Goal: Find specific page/section: Find specific page/section

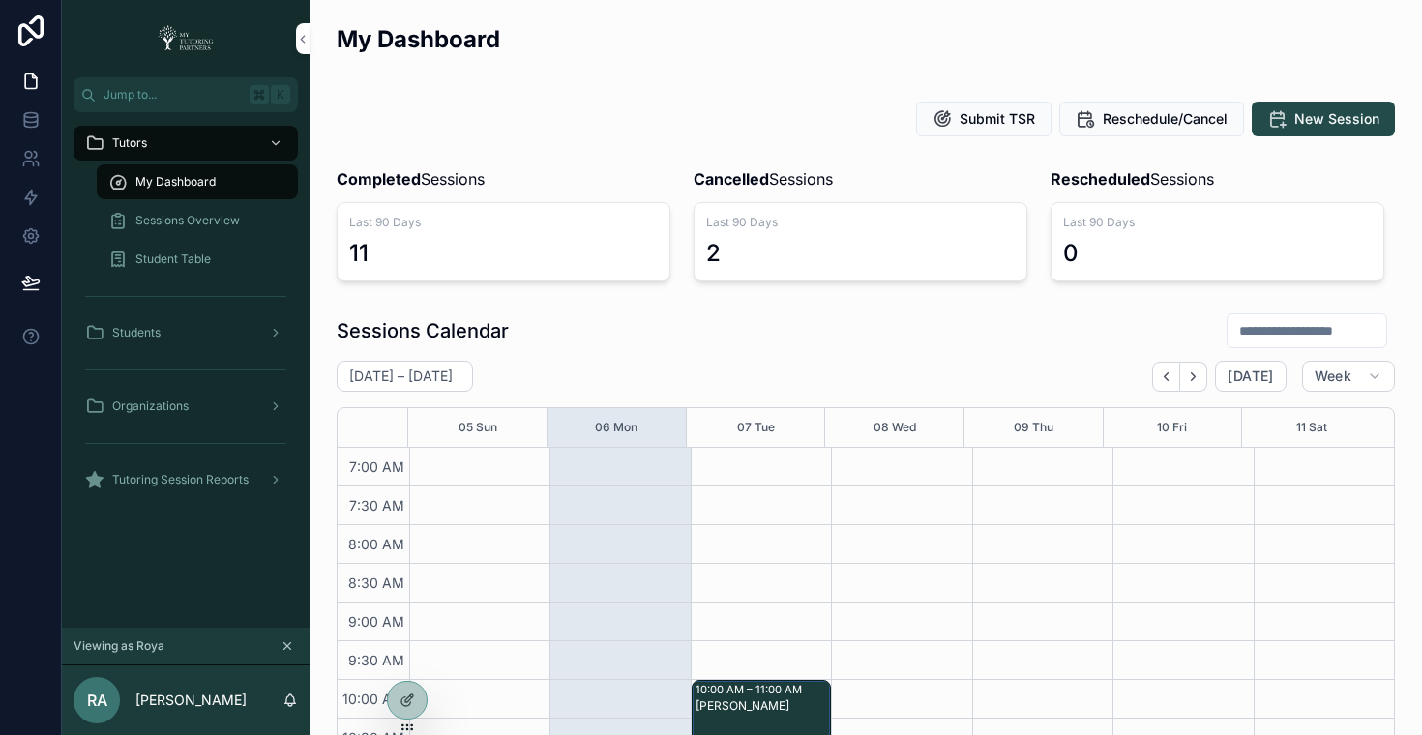
scroll to position [468, 0]
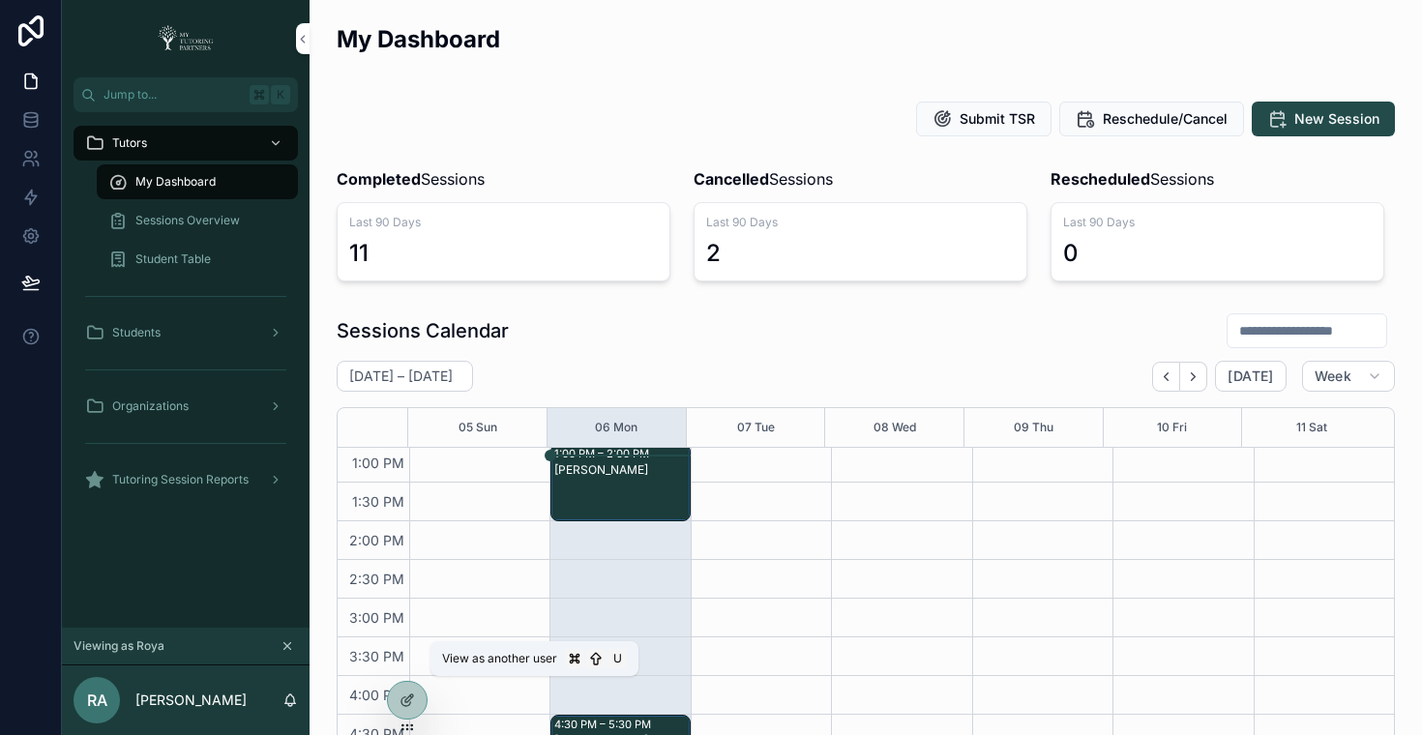
click at [0, 0] on icon at bounding box center [0, 0] width 0 height 0
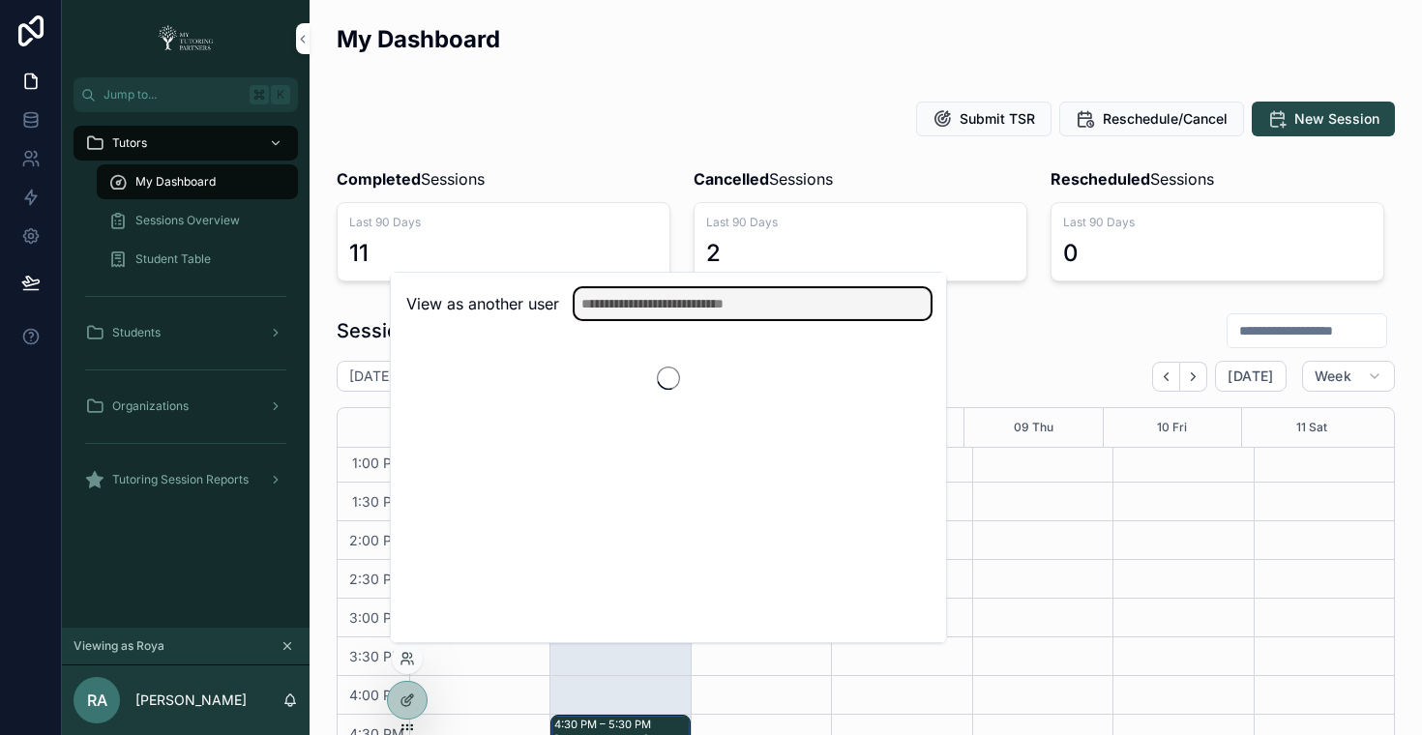
click at [672, 311] on input "text" at bounding box center [753, 303] width 356 height 31
type input "***"
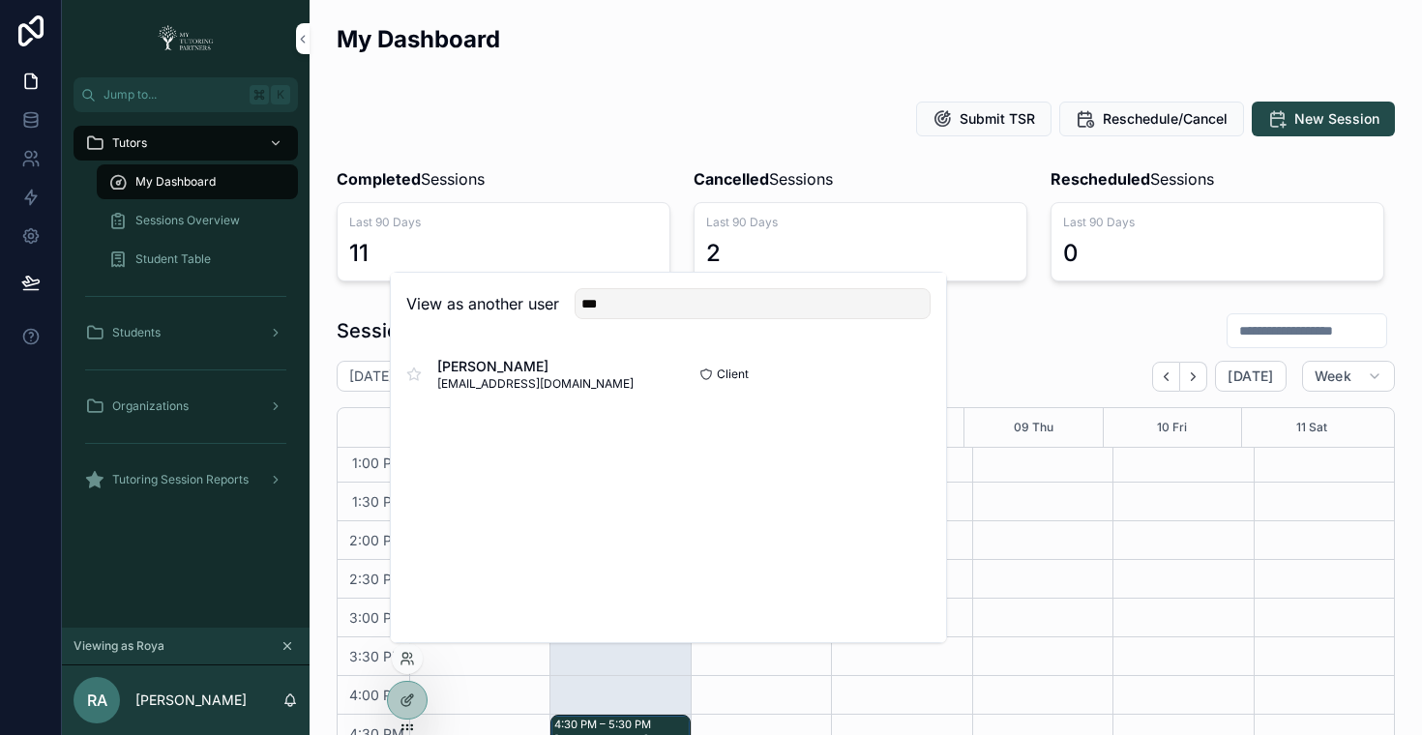
click at [0, 0] on button "Select" at bounding box center [0, 0] width 0 height 0
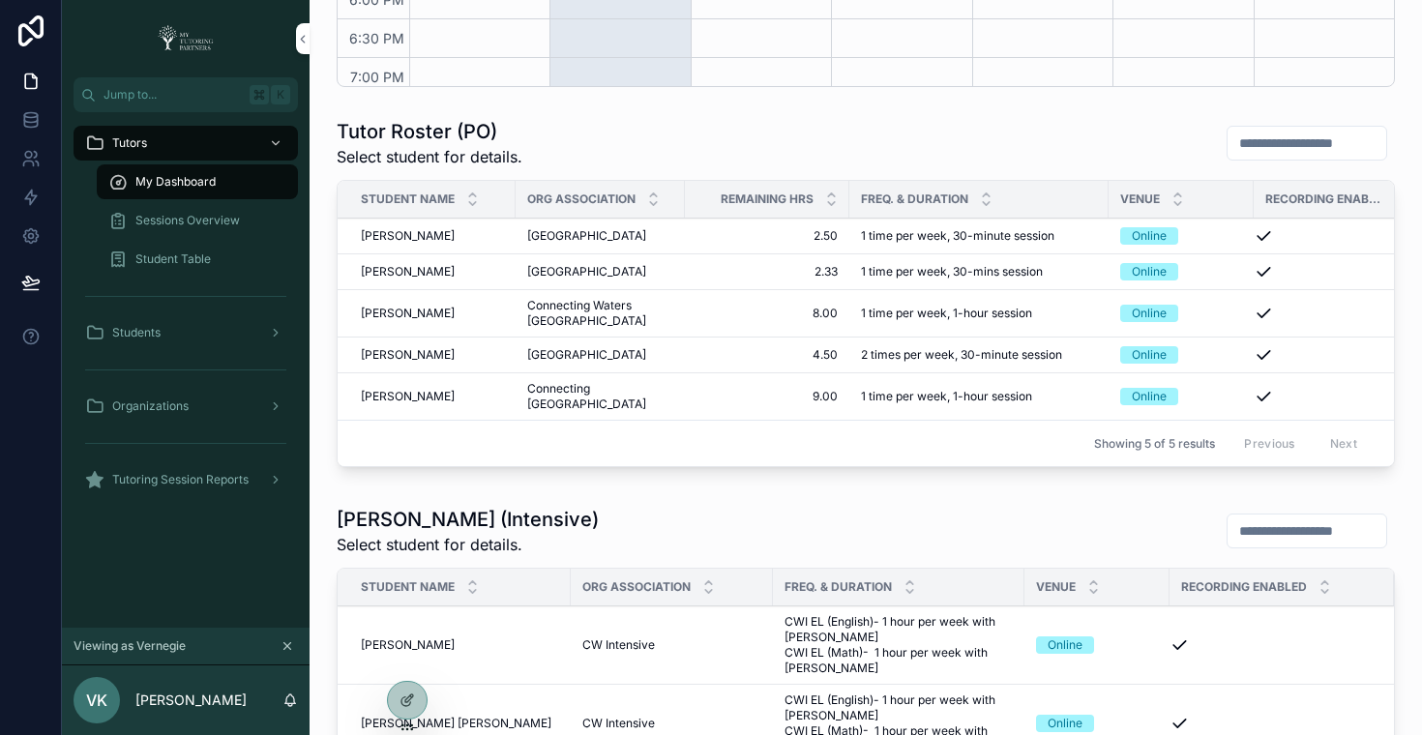
scroll to position [1121, 0]
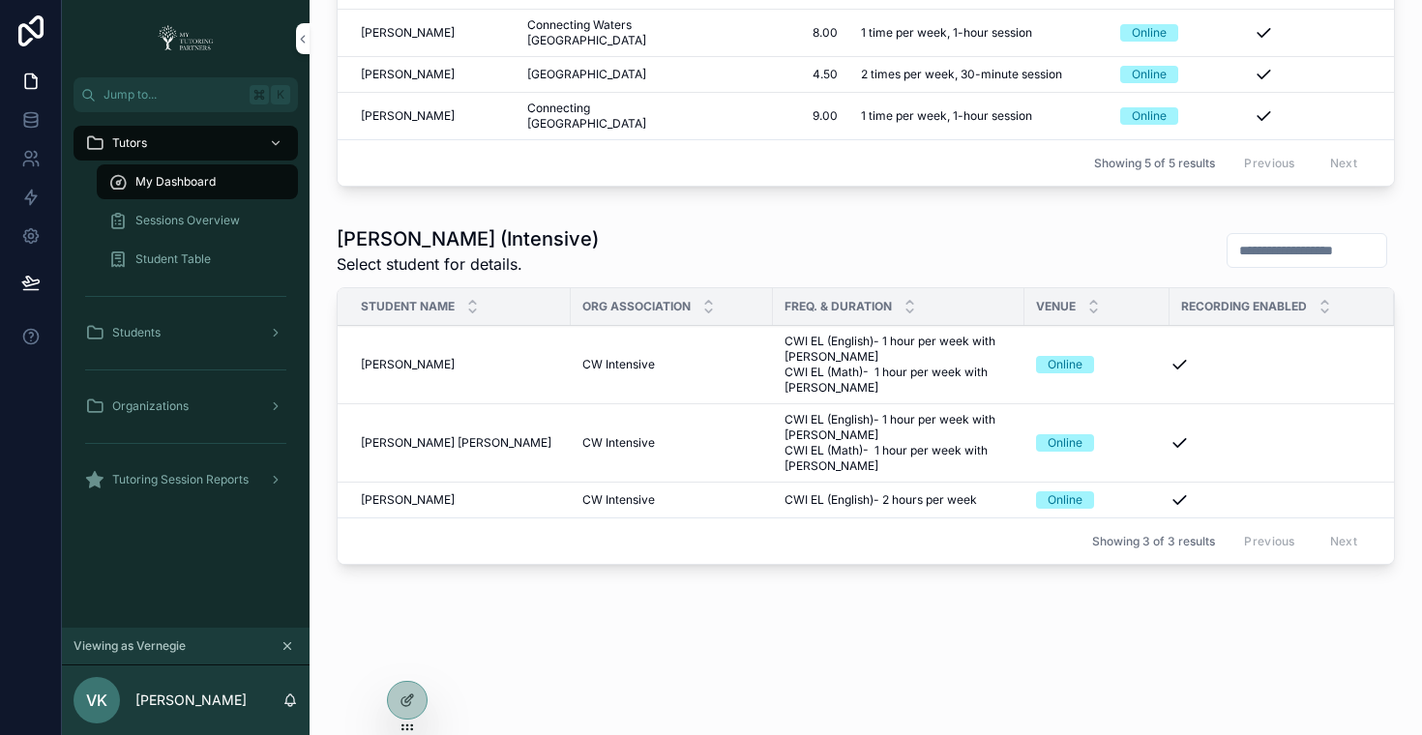
click at [455, 357] on span "[PERSON_NAME]" at bounding box center [408, 364] width 94 height 15
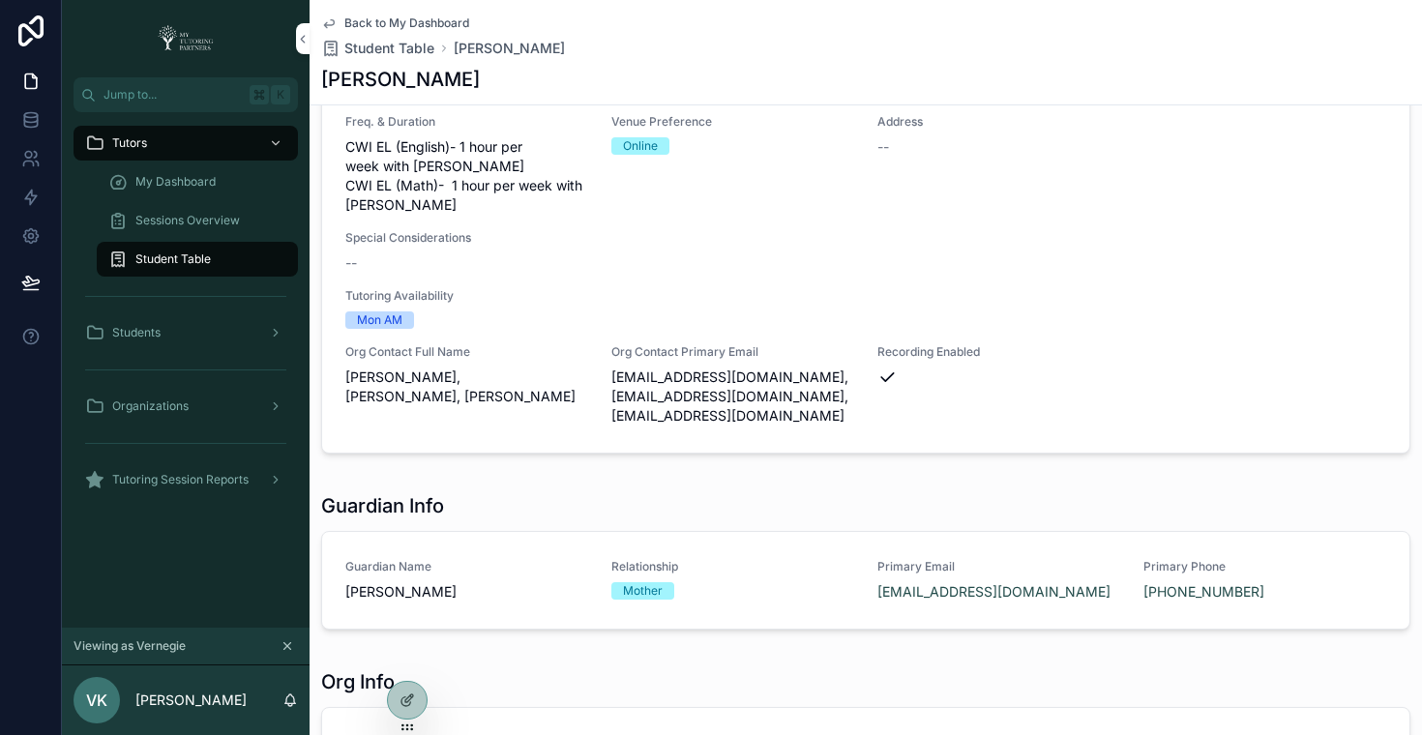
scroll to position [294, 0]
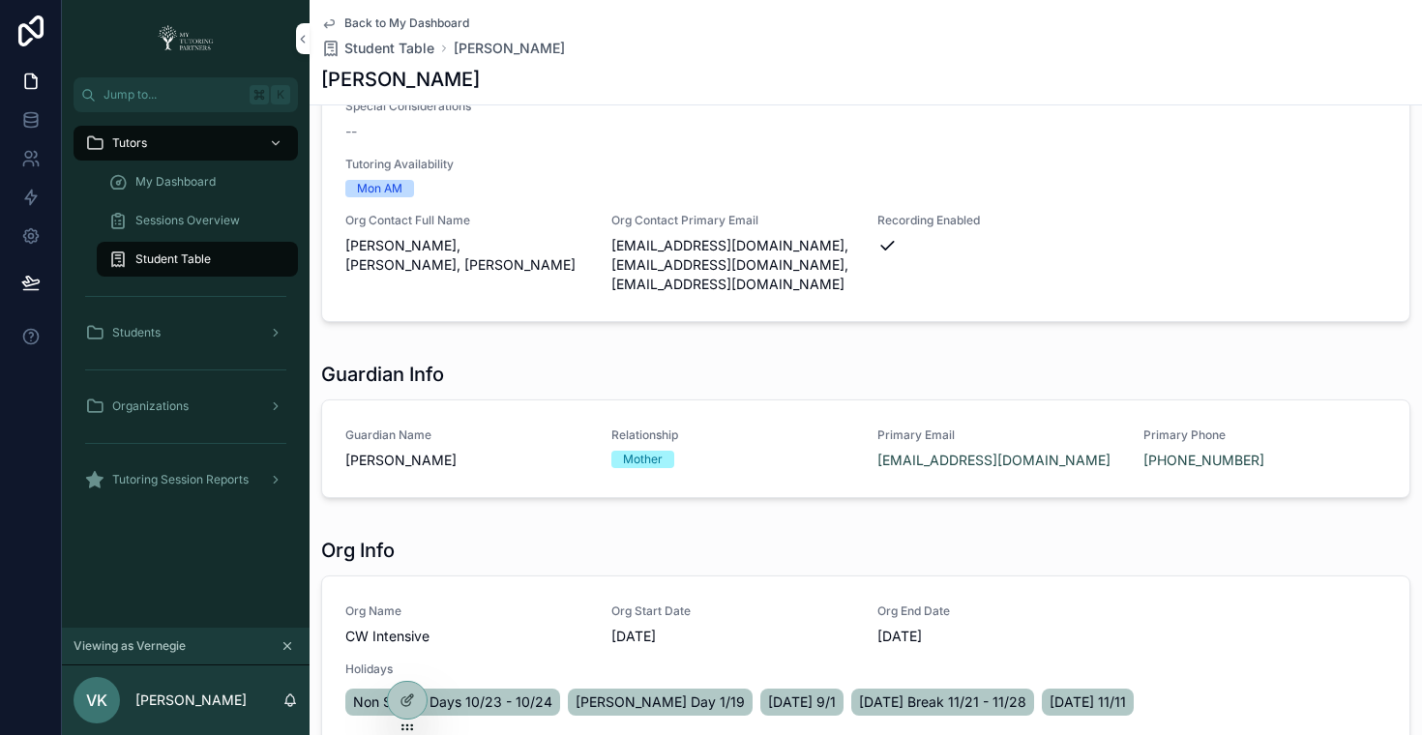
click at [190, 187] on span "My Dashboard" at bounding box center [175, 181] width 80 height 15
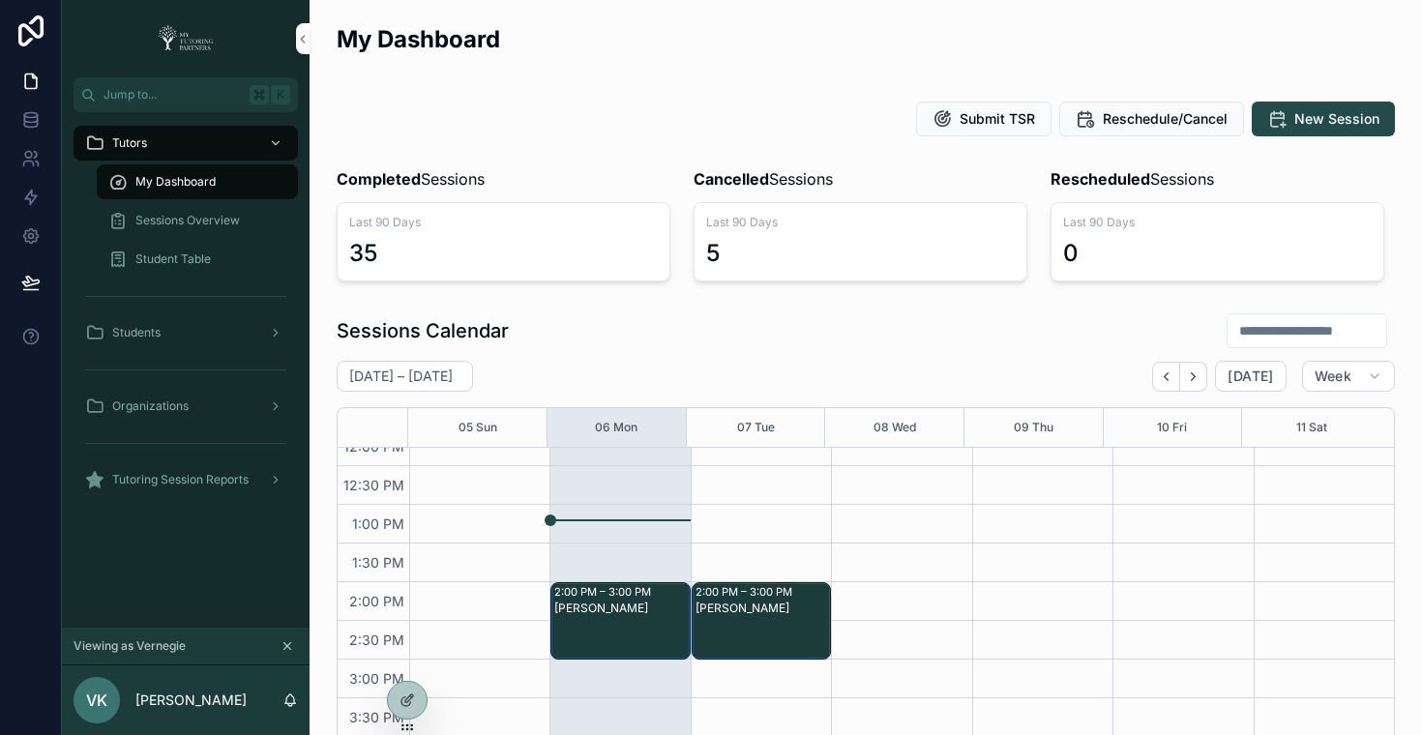
scroll to position [28, 0]
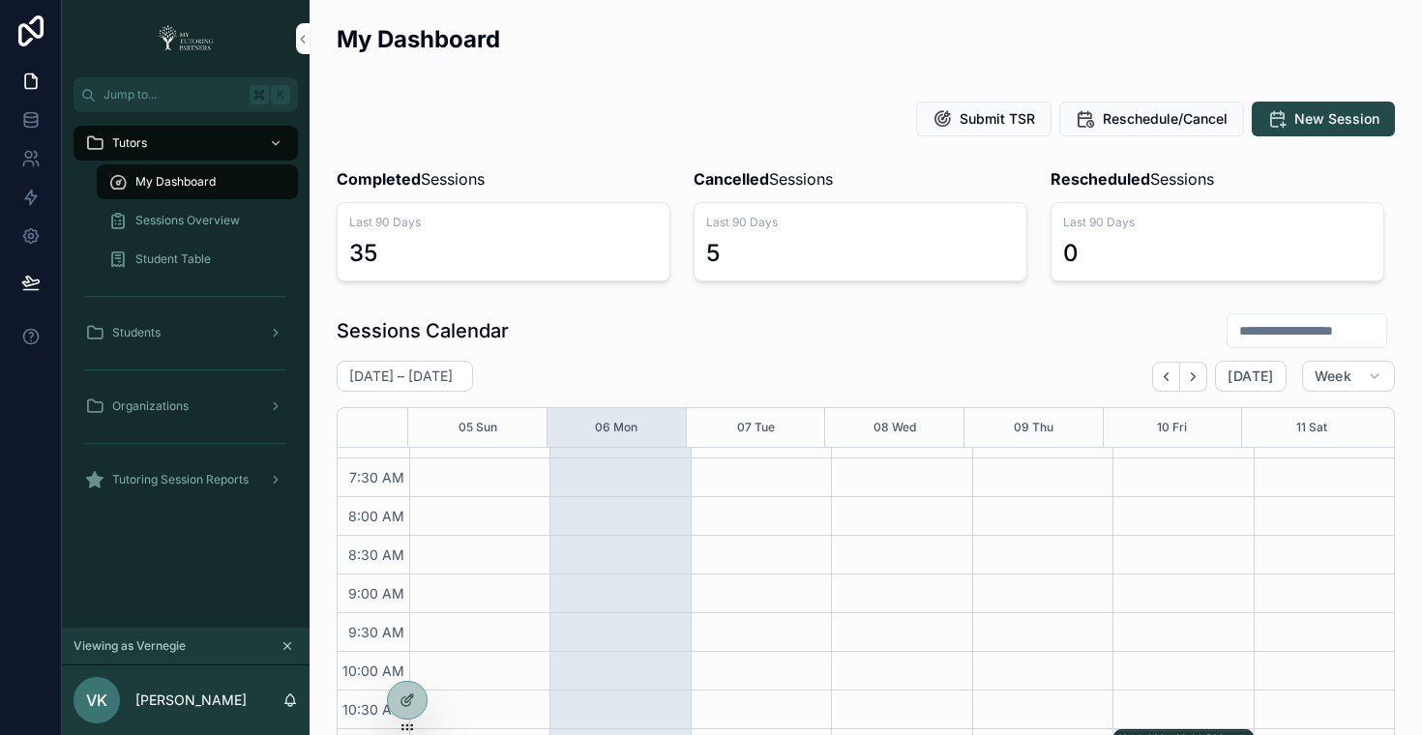
click at [874, 344] on div "Sessions Calendar" at bounding box center [866, 330] width 1058 height 37
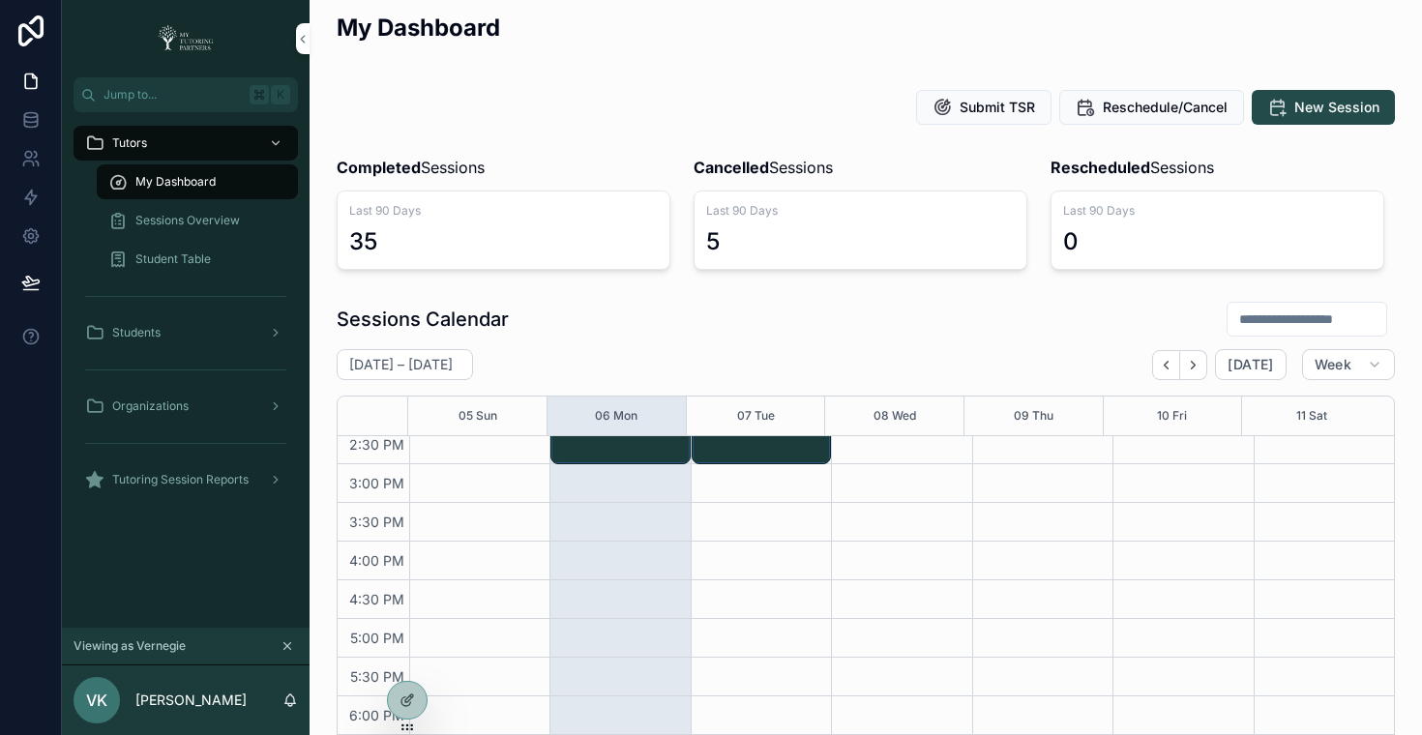
scroll to position [0, 0]
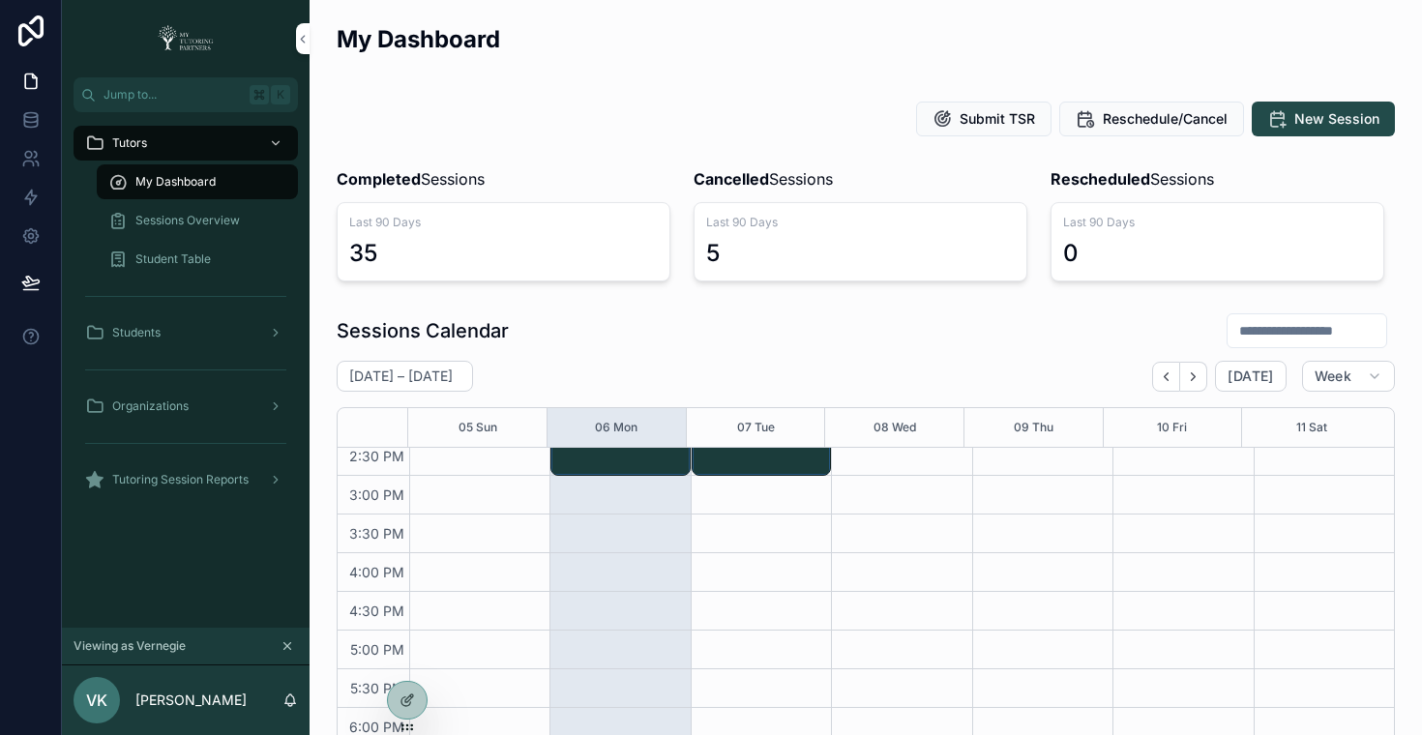
click at [705, 51] on div "My Dashboard" at bounding box center [866, 46] width 1058 height 47
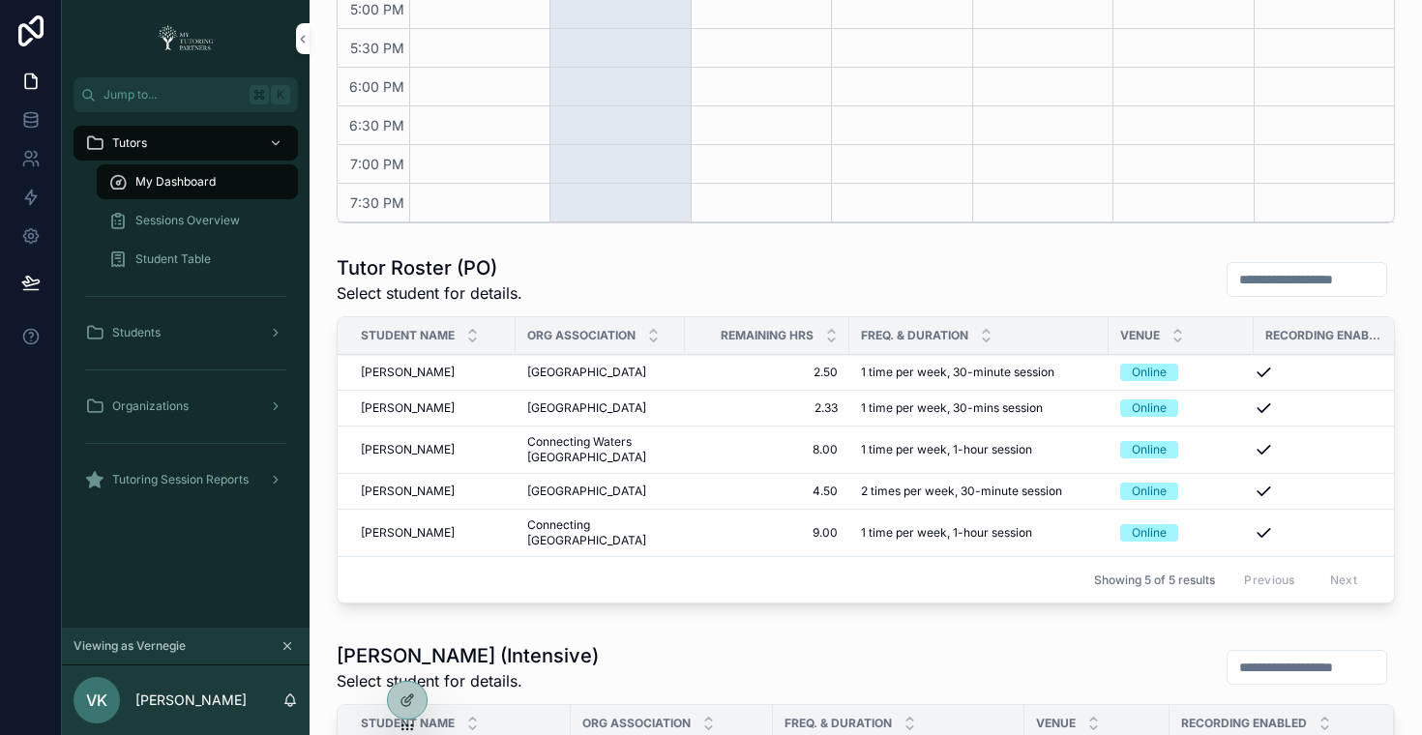
scroll to position [892, 0]
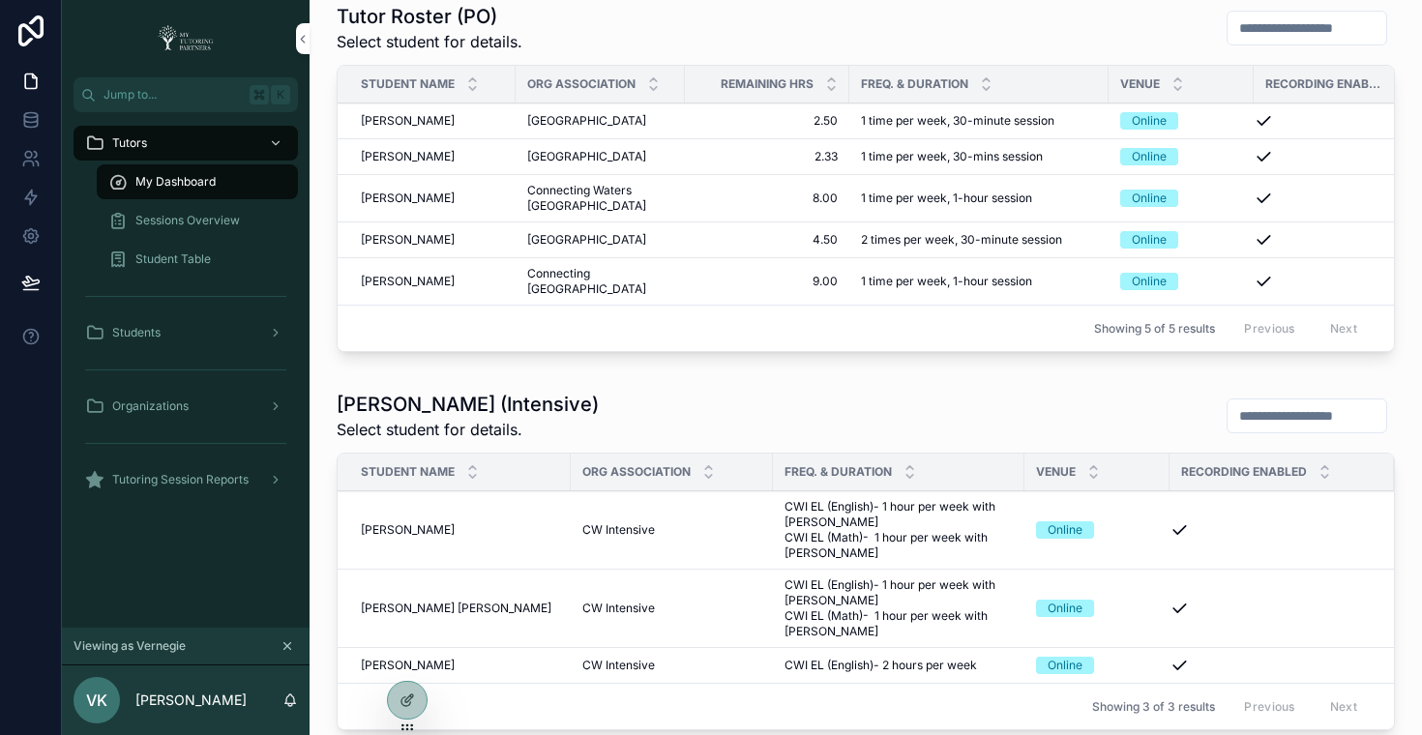
click at [1336, 343] on div "Previous Next" at bounding box center [1300, 328] width 140 height 30
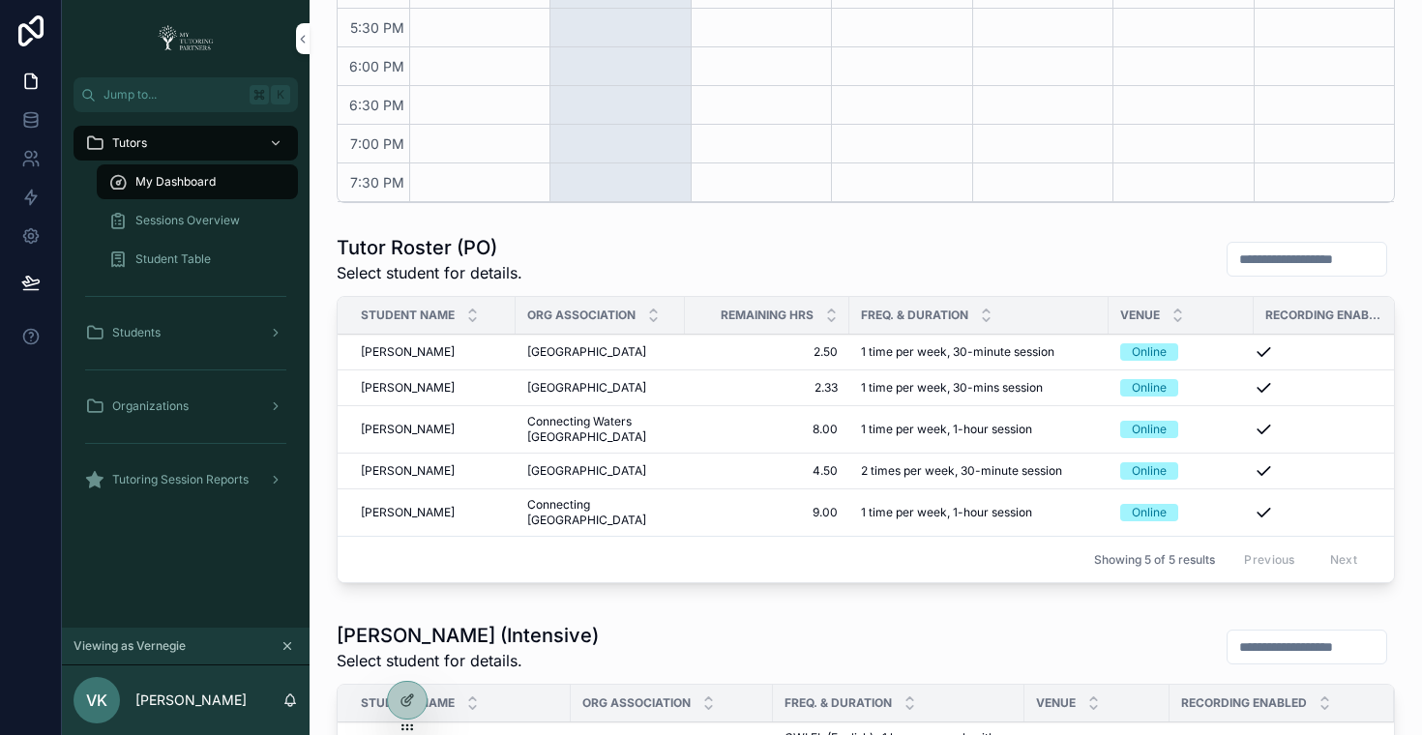
scroll to position [715, 0]
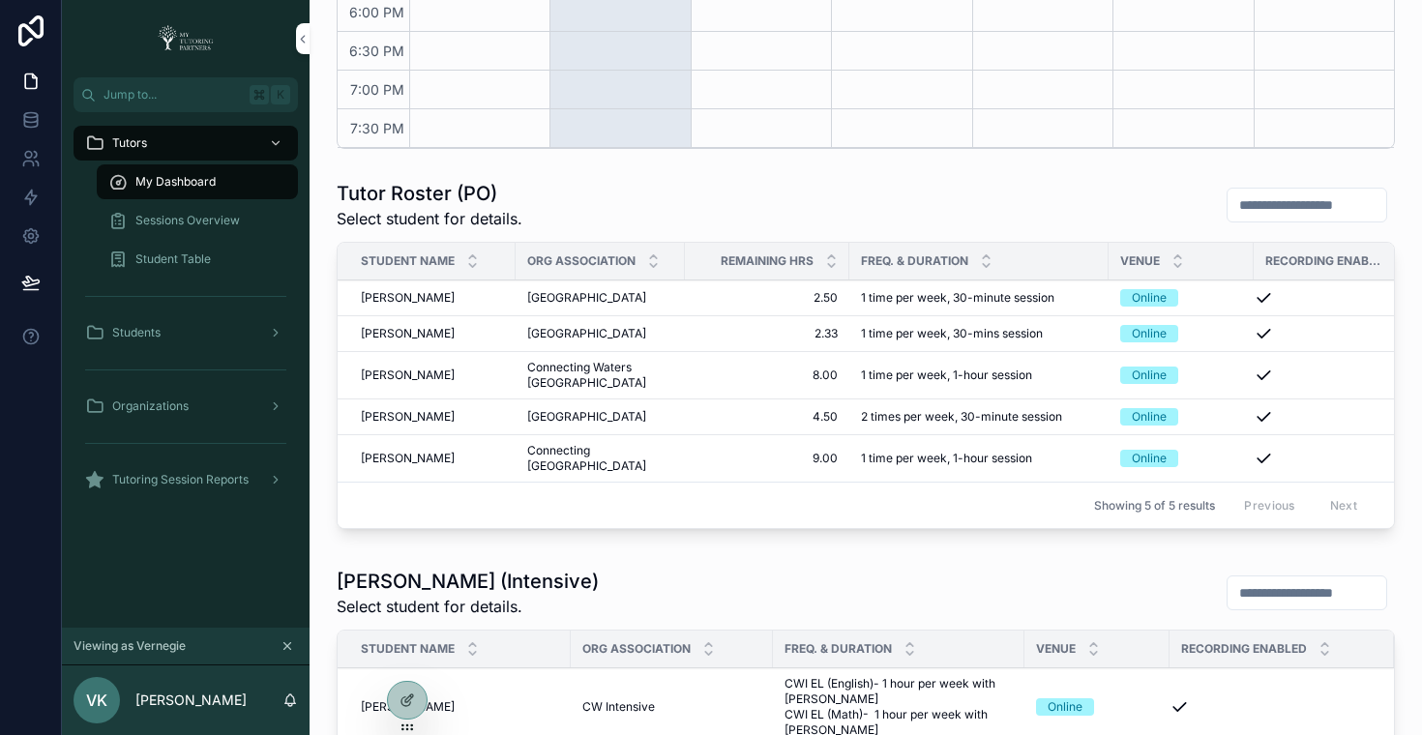
click at [895, 607] on div "My Dashboard Submit TSR Reschedule/Cancel New Session Completed Sessions Last 9…" at bounding box center [866, 166] width 1112 height 1762
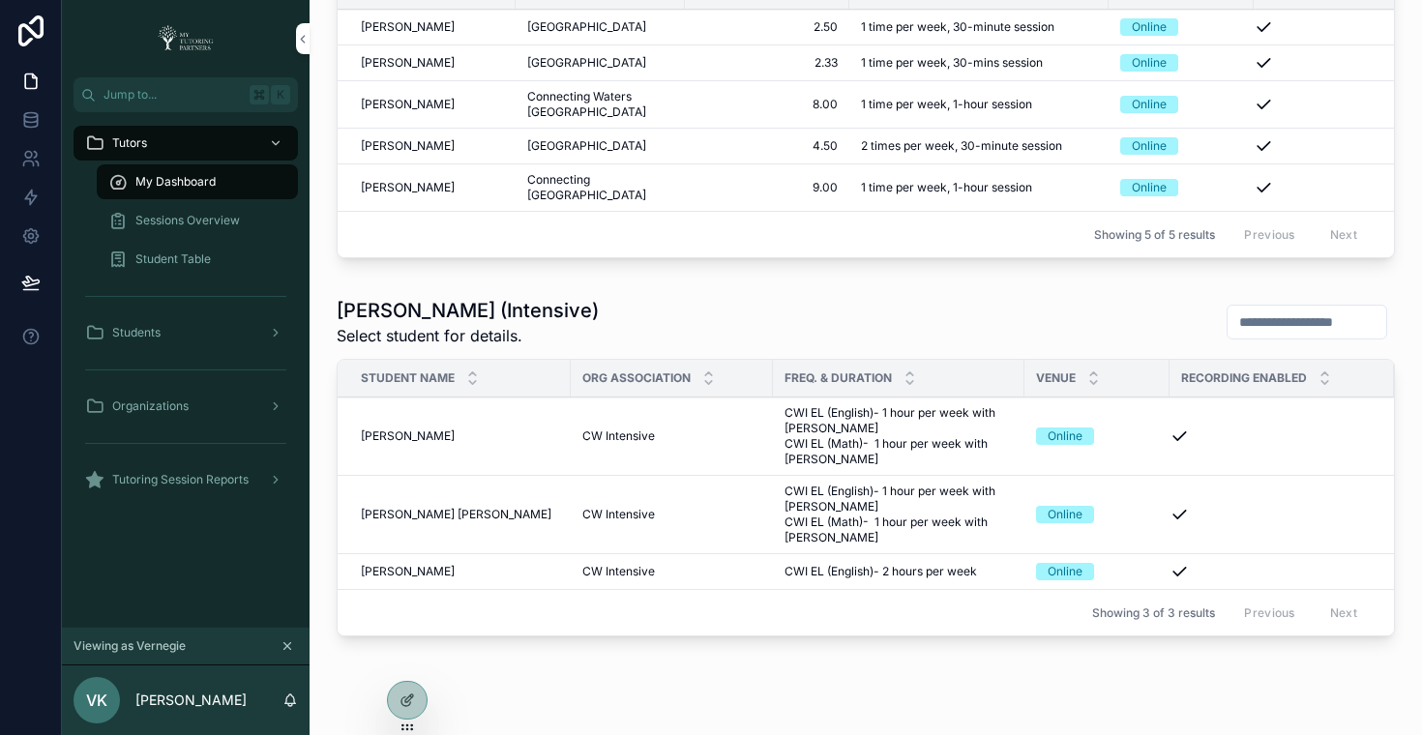
scroll to position [943, 0]
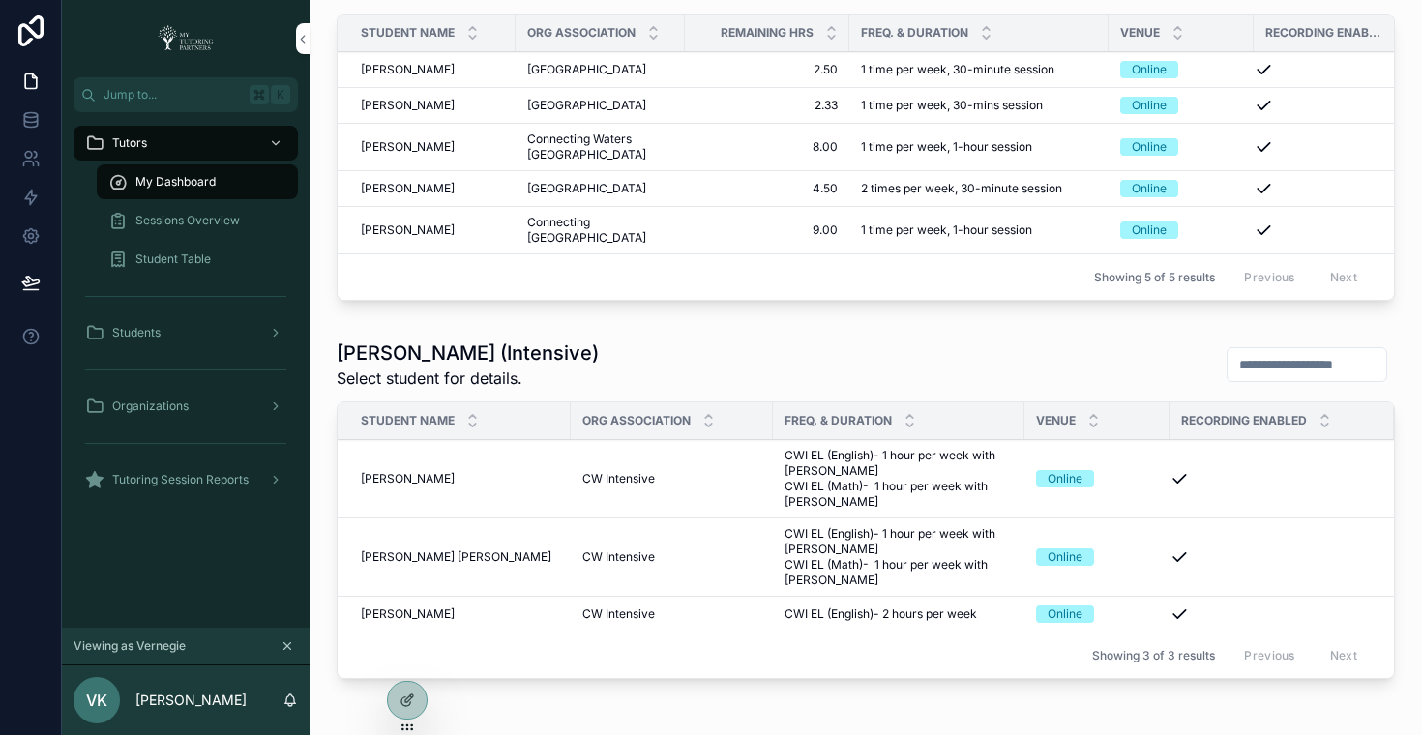
click at [726, 390] on div "[PERSON_NAME] (Intensive) Select student for details." at bounding box center [866, 365] width 1058 height 50
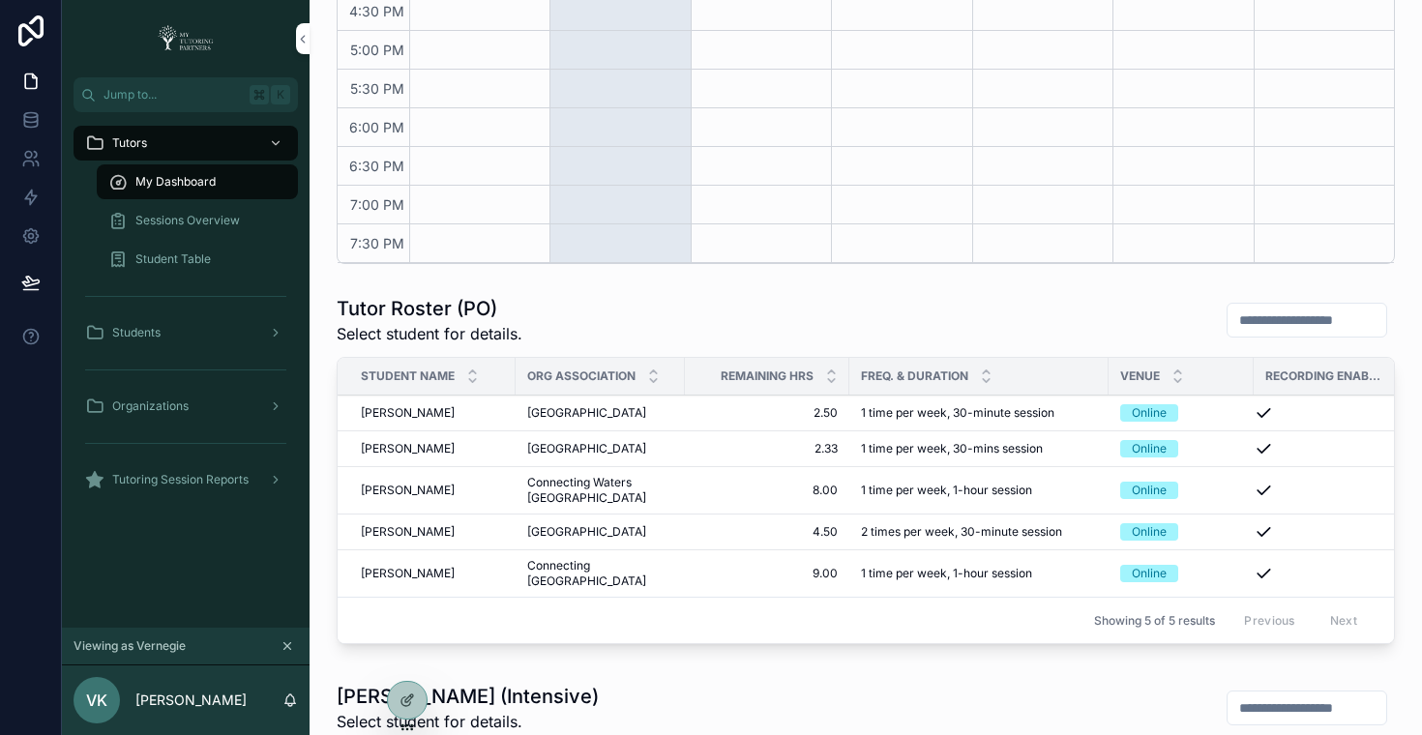
scroll to position [0, 0]
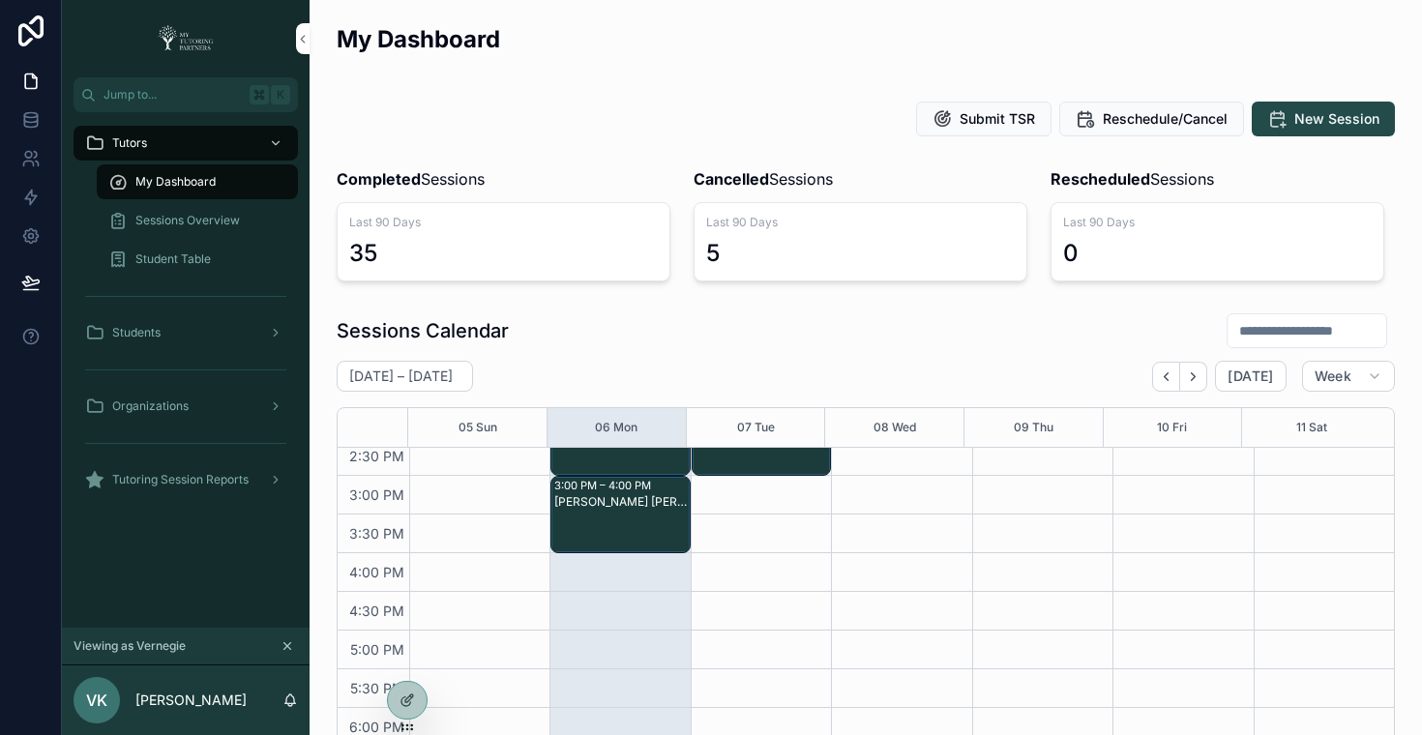
click at [656, 54] on div "My Dashboard" at bounding box center [866, 46] width 1058 height 47
click at [810, 49] on div "My Dashboard" at bounding box center [866, 46] width 1058 height 47
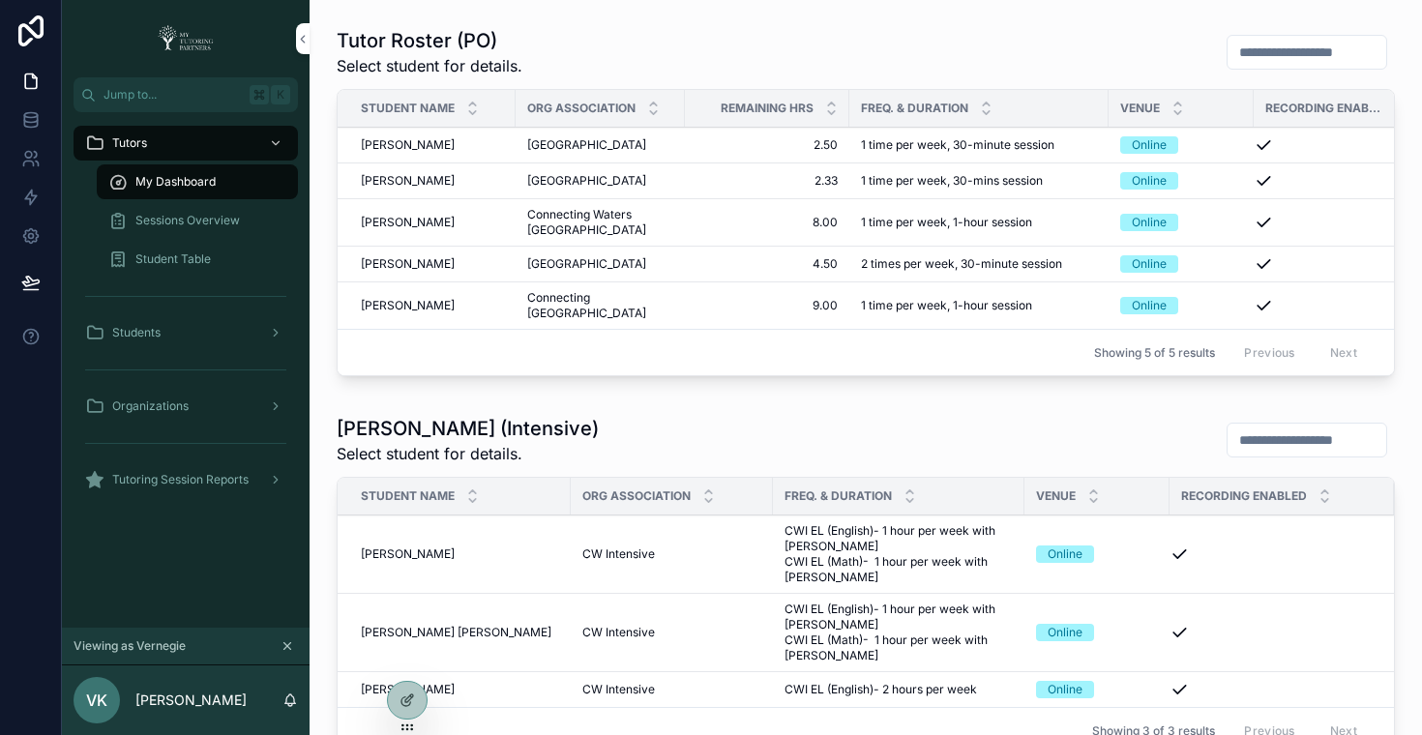
scroll to position [869, 0]
click at [368, 312] on span "[PERSON_NAME]" at bounding box center [408, 304] width 94 height 15
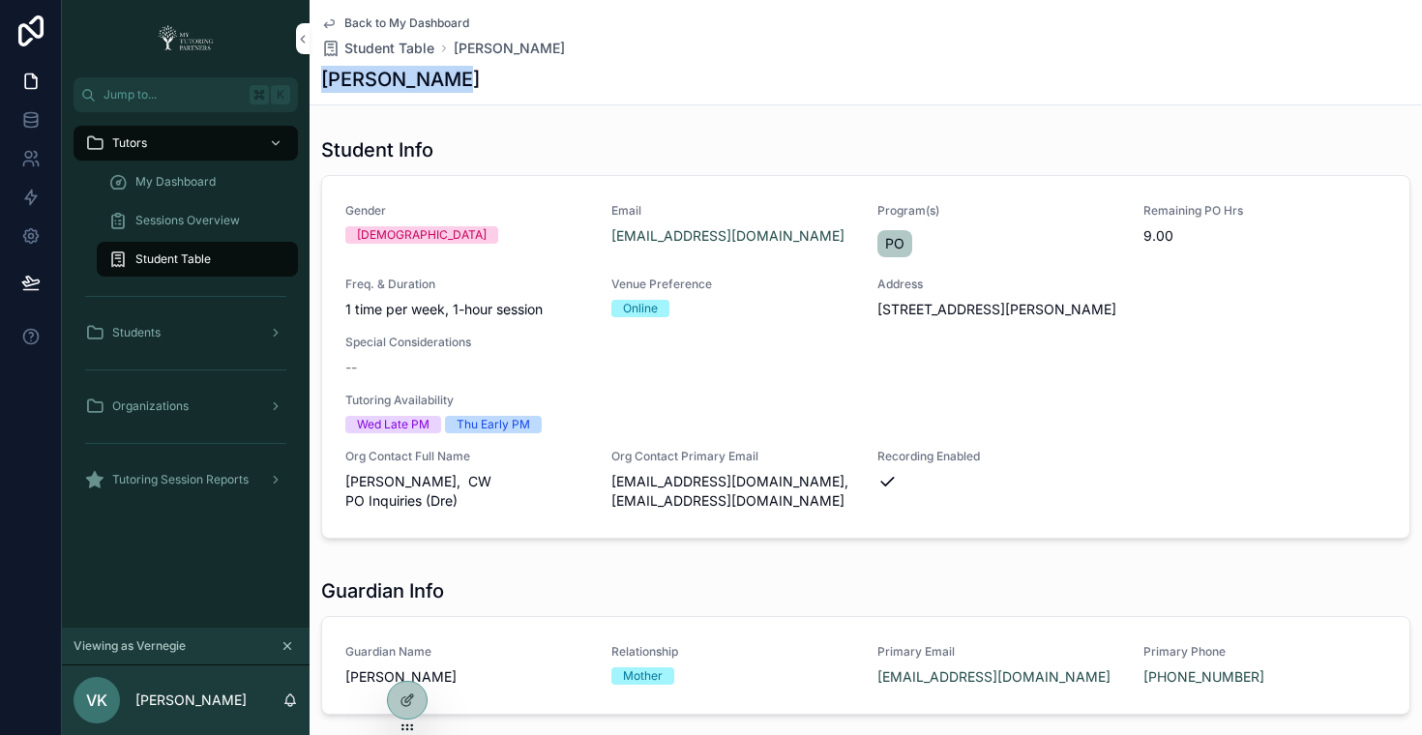
copy h1 "[PERSON_NAME]"
drag, startPoint x: 319, startPoint y: 74, endPoint x: 493, endPoint y: 74, distance: 174.1
click at [493, 74] on div "Back to My Dashboard Student Table [PERSON_NAME] [PERSON_NAME]" at bounding box center [866, 52] width 1112 height 105
click at [238, 177] on div "My Dashboard" at bounding box center [197, 181] width 178 height 31
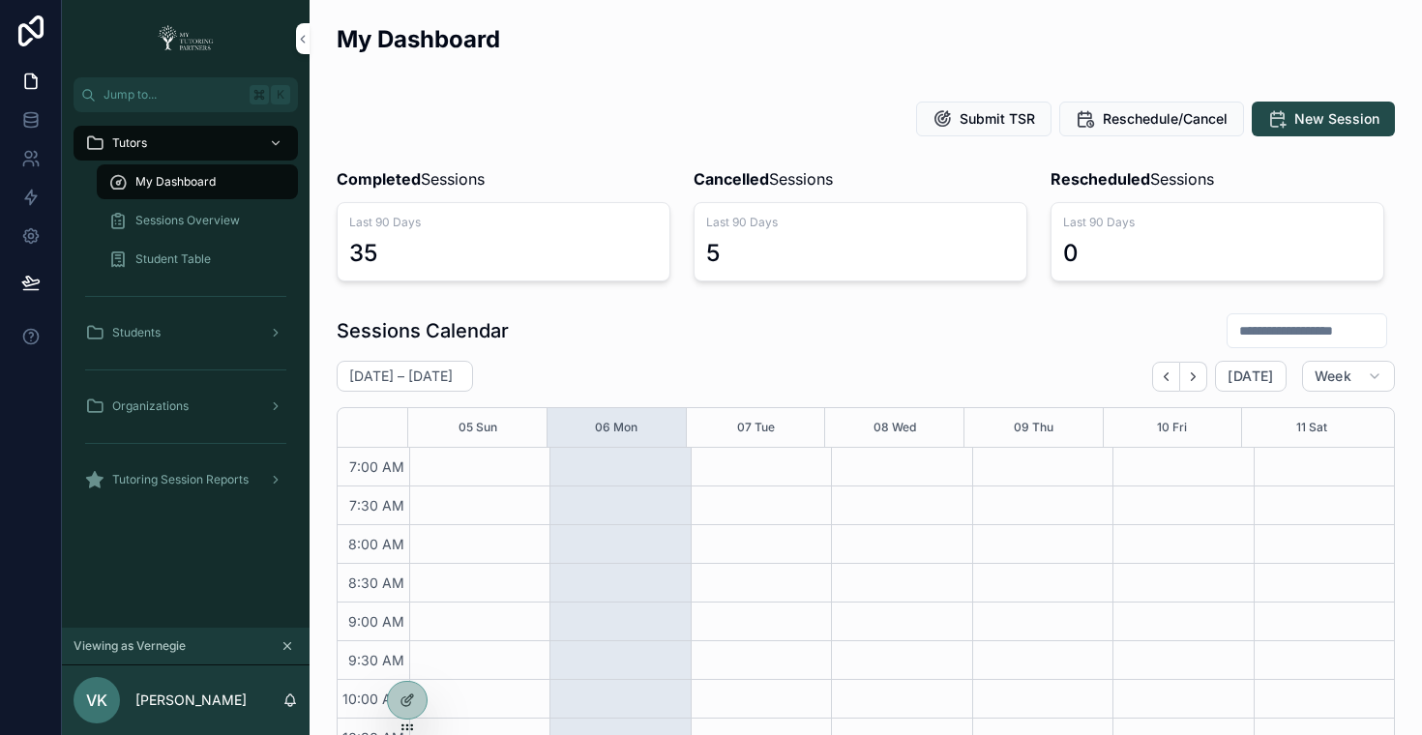
scroll to position [542, 0]
